Goal: Register for event/course

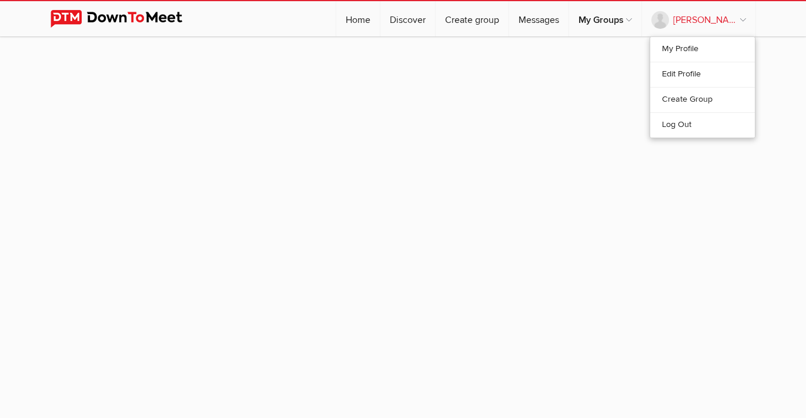
click at [680, 20] on link "[PERSON_NAME][DATE]" at bounding box center [698, 18] width 113 height 35
click at [311, 130] on sp-group-item at bounding box center [403, 224] width 806 height 376
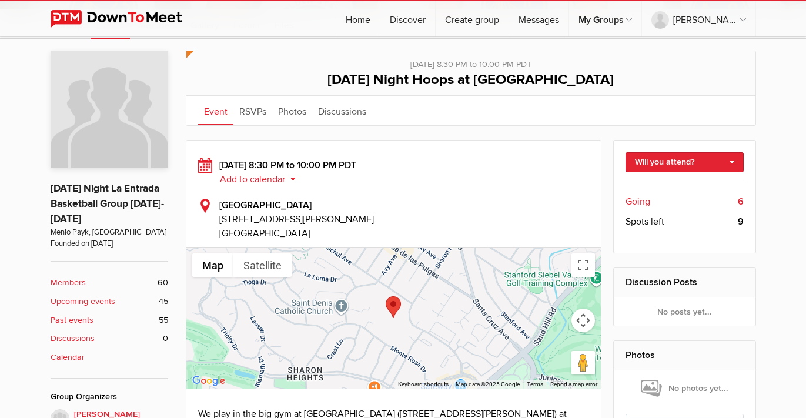
scroll to position [232, 0]
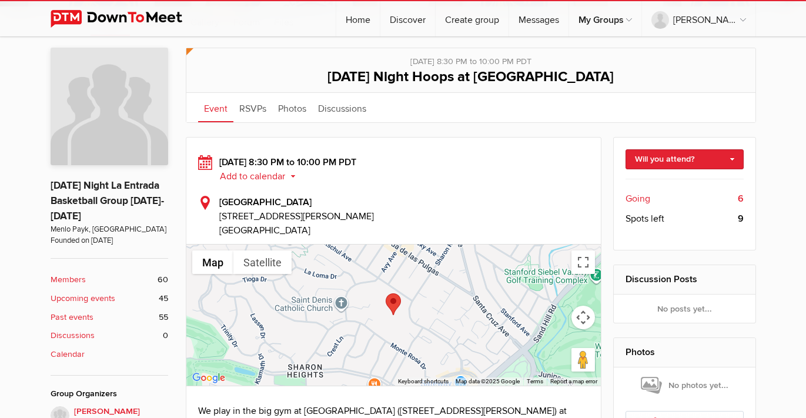
click at [638, 199] on span "Going" at bounding box center [637, 199] width 25 height 14
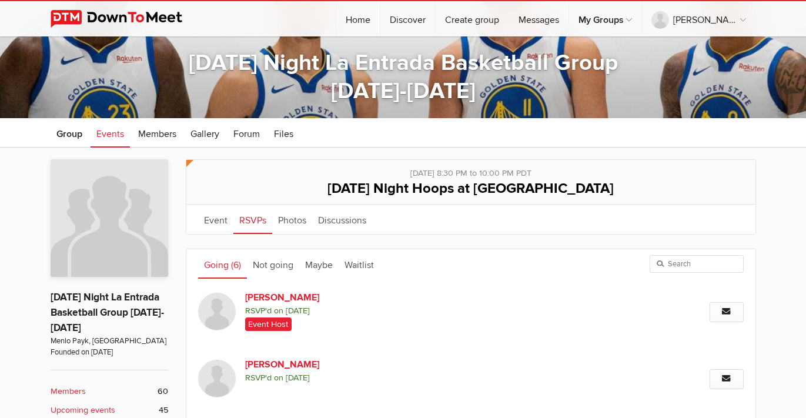
scroll to position [105, 0]
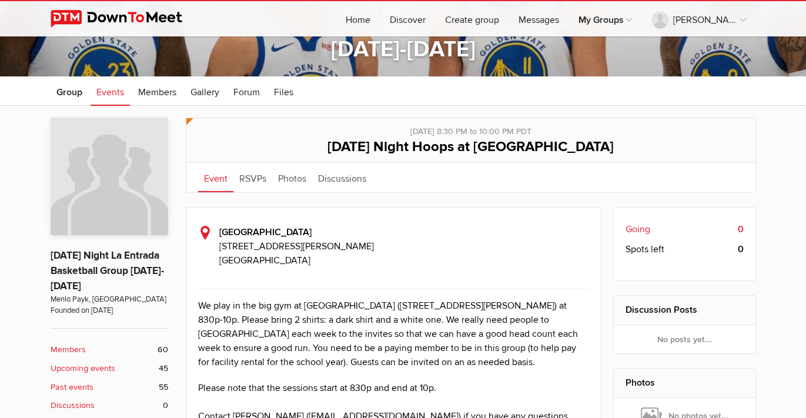
scroll to position [231, 0]
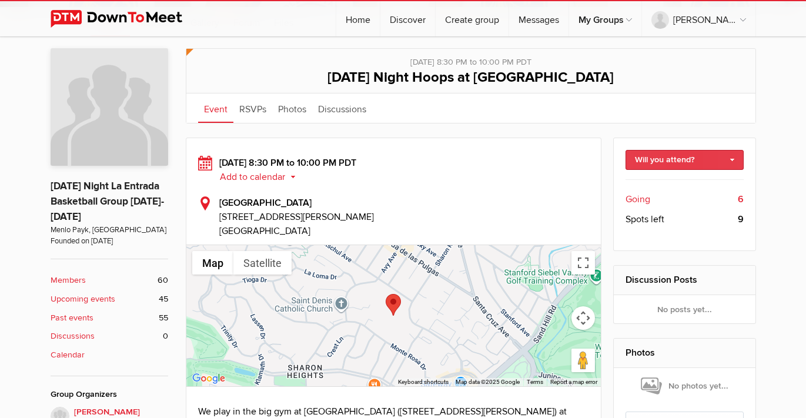
click at [654, 164] on link "Will you attend?" at bounding box center [684, 160] width 118 height 20
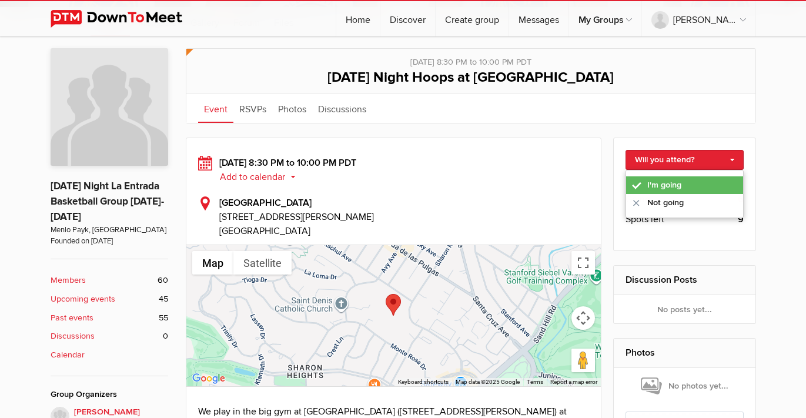
click at [651, 180] on link "I'm going" at bounding box center [684, 185] width 117 height 18
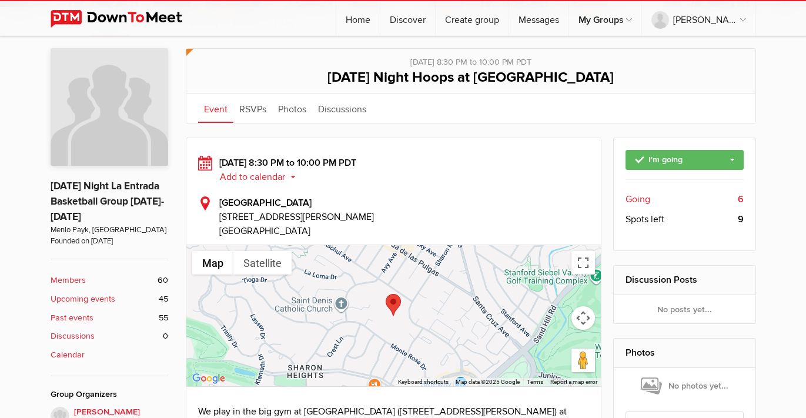
click at [420, 188] on div "Thursday, Sep 18, 2025, 8:30 PM to 10:00 PM PDT Add to calendar Outlook Apple /…" at bounding box center [393, 197] width 391 height 82
